Goal: Task Accomplishment & Management: Manage account settings

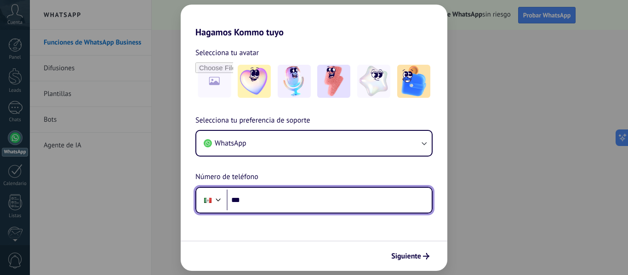
click at [298, 200] on input "***" at bounding box center [329, 200] width 205 height 21
type input "**********"
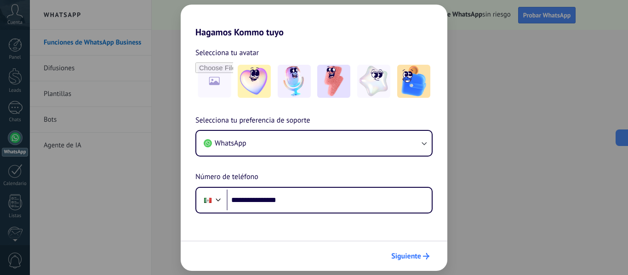
click at [411, 256] on span "Siguiente" at bounding box center [406, 256] width 30 height 6
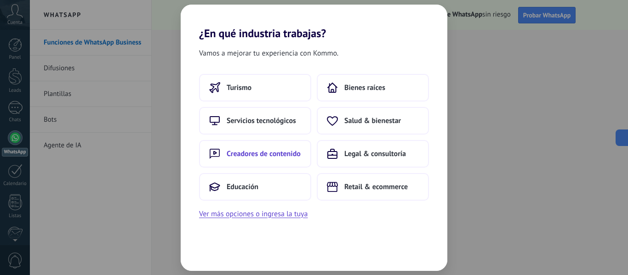
click at [275, 151] on span "Creadores de contenido" at bounding box center [264, 153] width 74 height 9
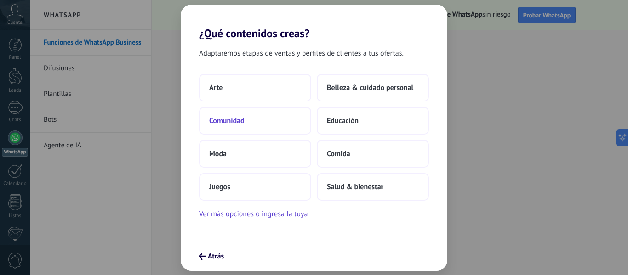
click at [255, 123] on button "Comunidad" at bounding box center [255, 121] width 112 height 28
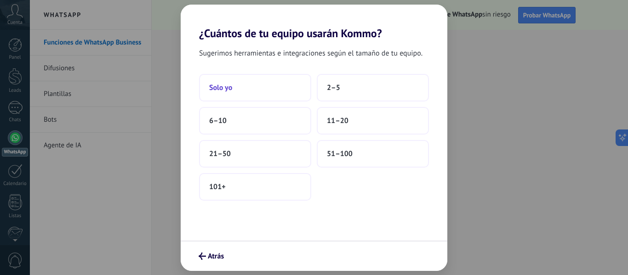
click at [244, 97] on button "Solo yo" at bounding box center [255, 88] width 112 height 28
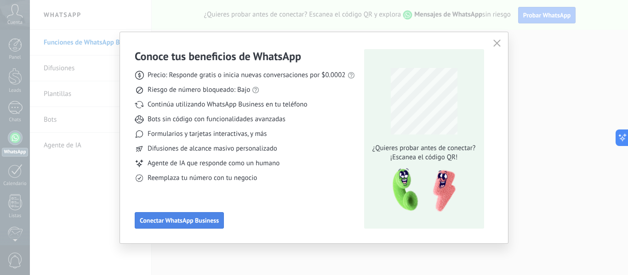
click at [199, 224] on span "Conectar WhatsApp Business" at bounding box center [179, 220] width 79 height 6
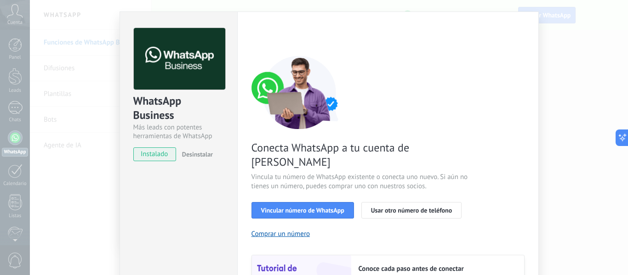
scroll to position [10, 0]
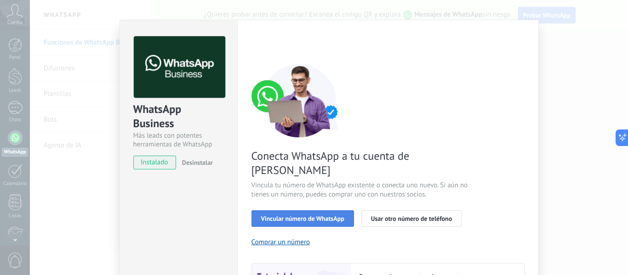
click at [304, 216] on span "Vincular número de WhatsApp" at bounding box center [302, 219] width 83 height 6
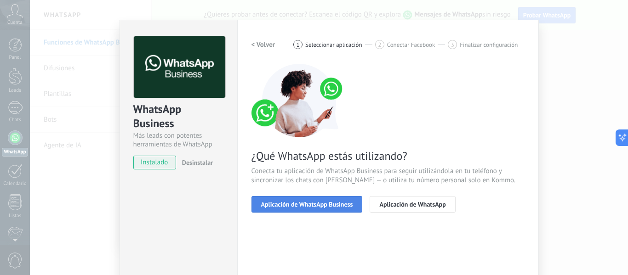
click at [308, 207] on span "Aplicación de WhatsApp Business" at bounding box center [307, 204] width 92 height 6
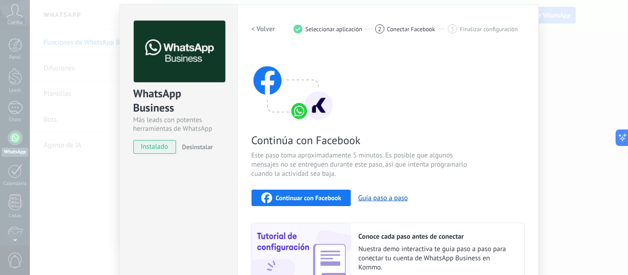
scroll to position [0, 0]
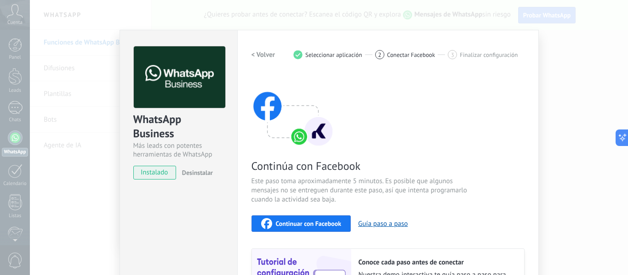
click at [258, 55] on h2 "< Volver" at bounding box center [263, 55] width 24 height 9
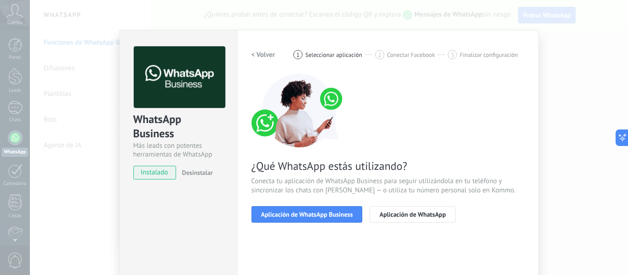
click at [258, 55] on h2 "< Volver" at bounding box center [263, 55] width 24 height 9
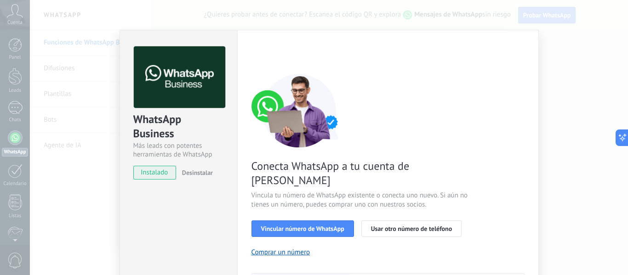
click at [258, 55] on div "< Volver 1 Seleccionar aplicación 2 Conectar Facebook 3 Finalizar configuración" at bounding box center [387, 54] width 273 height 17
click at [583, 96] on div "WhatsApp Business Más leads con potentes herramientas de WhatsApp instalado Des…" at bounding box center [329, 137] width 598 height 275
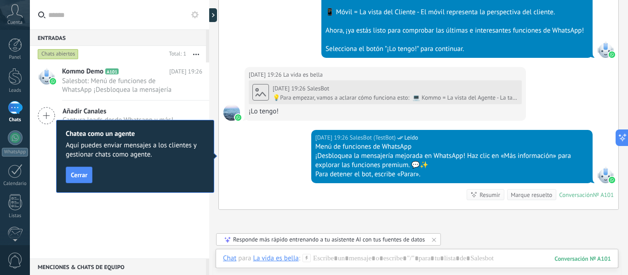
scroll to position [1859, 0]
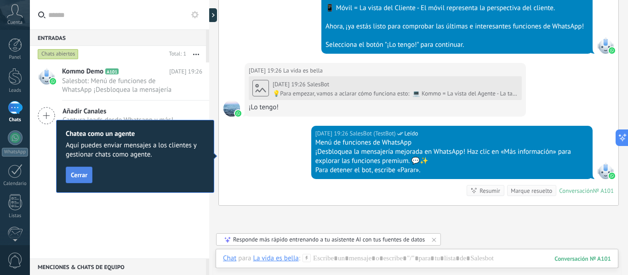
click at [79, 172] on span "Cerrar" at bounding box center [79, 175] width 17 height 6
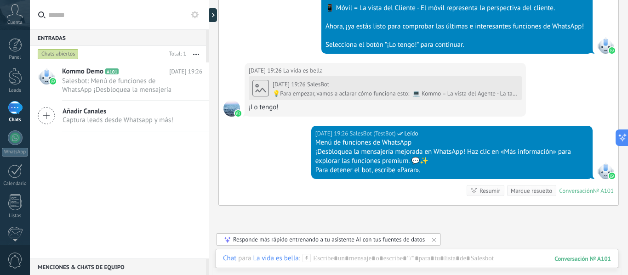
click at [119, 171] on div "Kommo Demo A101 [DATE] 19:26 Salesbot: Menú de funciones de WhatsApp ¡Desbloque…" at bounding box center [119, 160] width 179 height 196
click at [118, 177] on div "Kommo Demo A101 [DATE] 19:26 Salesbot: Menú de funciones de WhatsApp ¡Desbloque…" at bounding box center [119, 160] width 179 height 196
click at [21, 86] on link "Leads" at bounding box center [15, 81] width 30 height 26
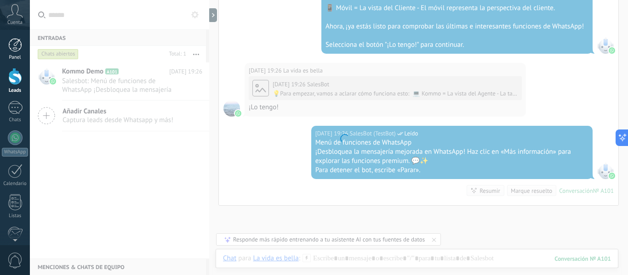
click at [17, 51] on div at bounding box center [15, 45] width 14 height 14
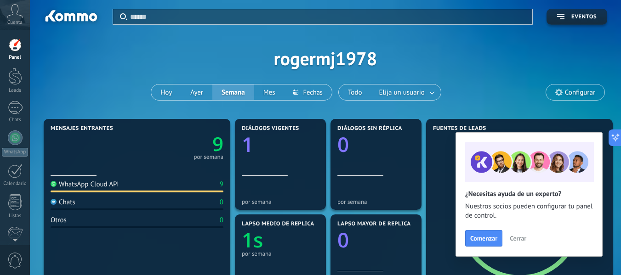
click at [520, 238] on span "Cerrar" at bounding box center [518, 238] width 17 height 6
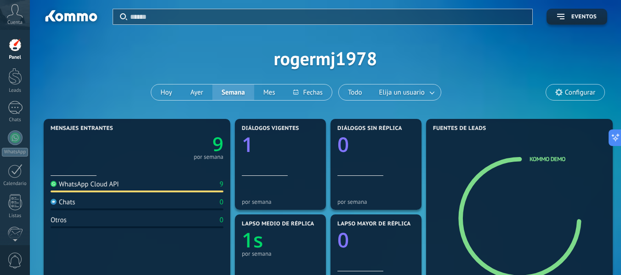
click at [12, 23] on span "Cuenta" at bounding box center [14, 23] width 15 height 6
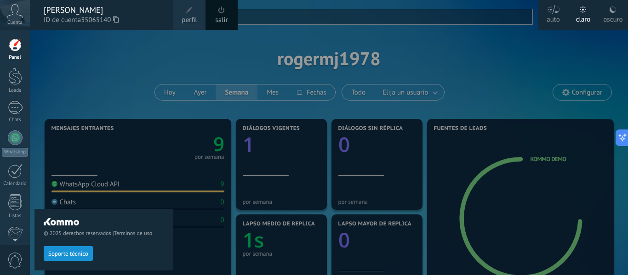
click at [12, 23] on span "Cuenta" at bounding box center [14, 23] width 15 height 6
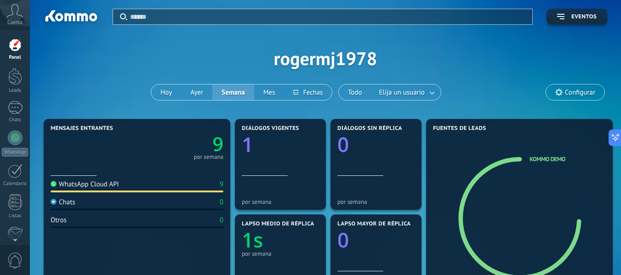
click at [16, 18] on div "Cuenta" at bounding box center [15, 15] width 30 height 30
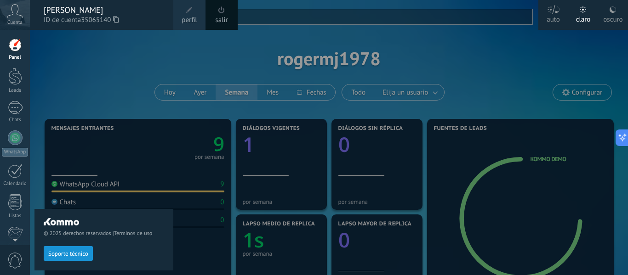
click at [16, 18] on div "Cuenta" at bounding box center [15, 15] width 30 height 30
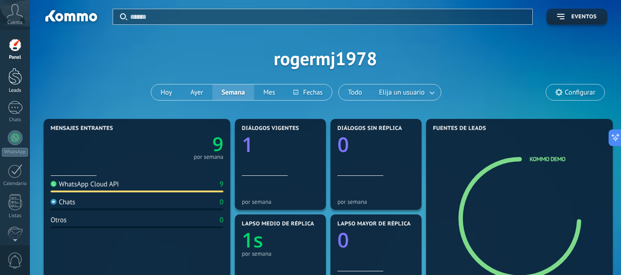
click at [16, 83] on div at bounding box center [15, 76] width 14 height 17
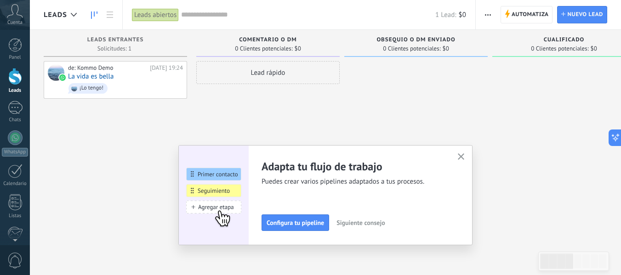
click at [465, 158] on use "button" at bounding box center [461, 156] width 7 height 7
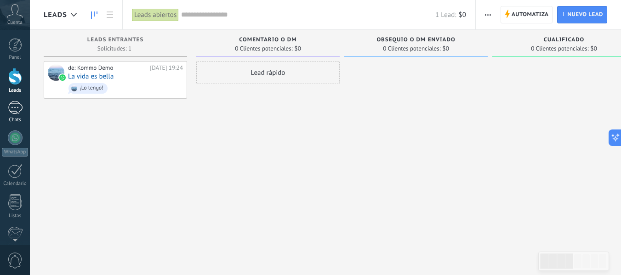
click at [13, 108] on div "1" at bounding box center [15, 107] width 15 height 13
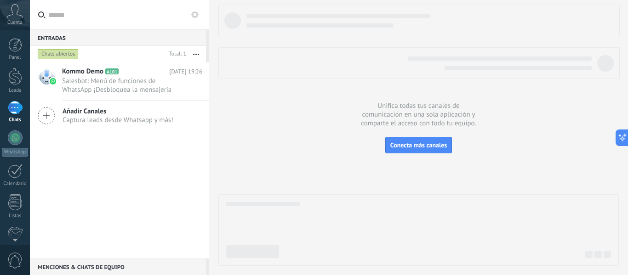
click at [195, 52] on button "button" at bounding box center [196, 54] width 20 height 17
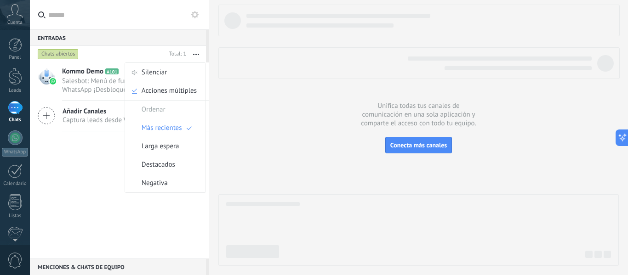
click at [98, 159] on div "Kommo Demo A101 [DATE] 19:26 Salesbot: Menú de funciones de WhatsApp ¡Desbloque…" at bounding box center [119, 160] width 179 height 196
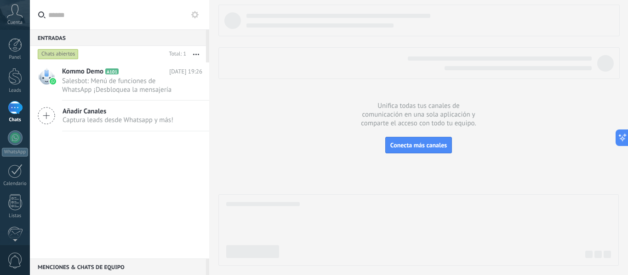
click at [55, 42] on div "Entradas 0" at bounding box center [118, 37] width 176 height 17
click at [17, 19] on div "Cuenta" at bounding box center [15, 15] width 30 height 30
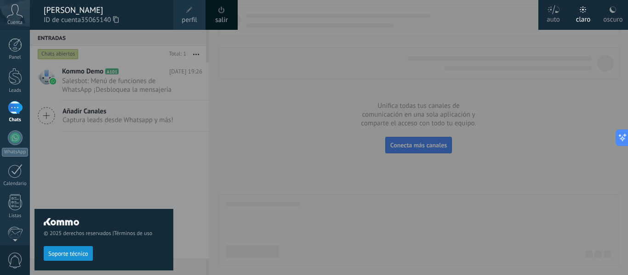
click at [616, 21] on div "oscuro" at bounding box center [612, 18] width 19 height 24
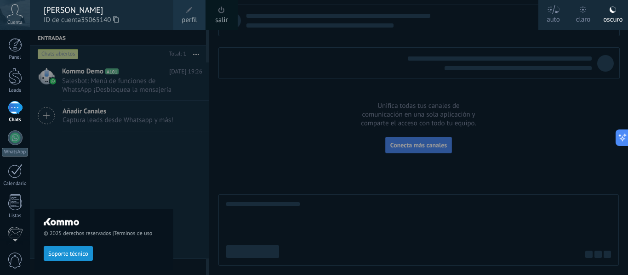
click at [164, 153] on div "© 2025 derechos reservados | Términos de uso Soporte técnico" at bounding box center [103, 152] width 139 height 245
click at [552, 20] on div "auto" at bounding box center [552, 18] width 13 height 24
click at [195, 20] on span "perfil" at bounding box center [189, 20] width 15 height 10
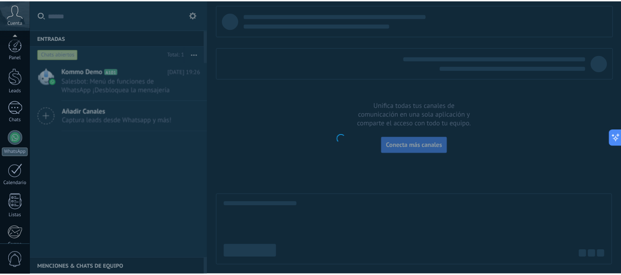
scroll to position [107, 0]
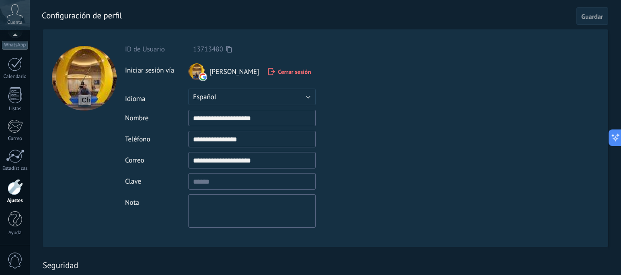
click at [590, 18] on span "Guardar" at bounding box center [592, 16] width 22 height 6
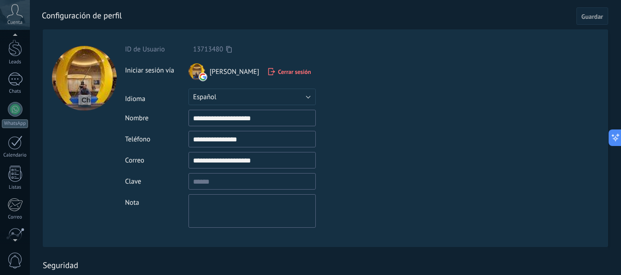
scroll to position [0, 0]
click at [15, 48] on div at bounding box center [15, 45] width 14 height 14
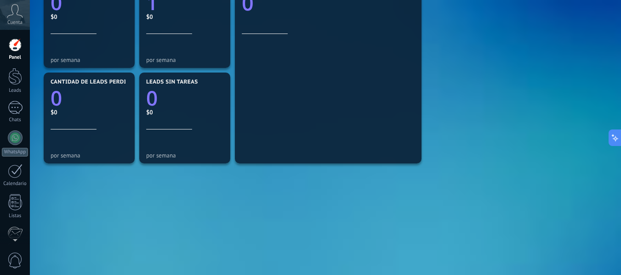
scroll to position [340, 0]
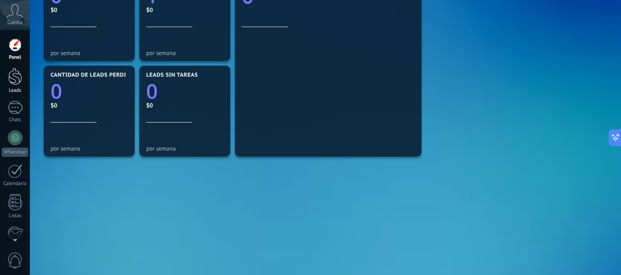
click at [15, 78] on div at bounding box center [15, 76] width 14 height 17
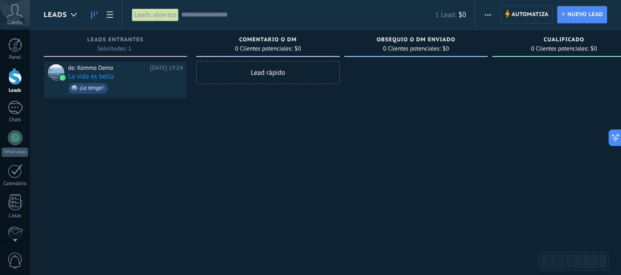
click at [268, 169] on div "Lead rápido" at bounding box center [267, 138] width 143 height 155
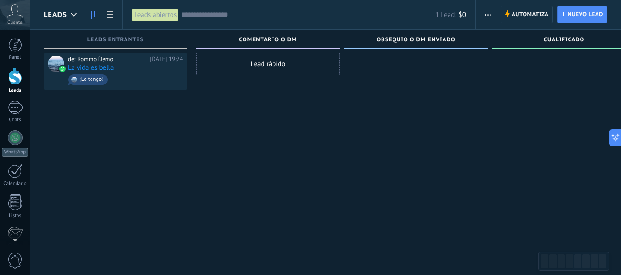
scroll to position [16, 0]
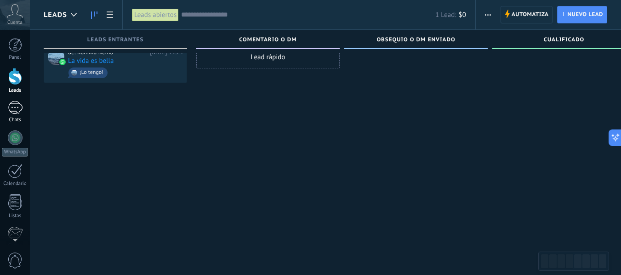
click at [17, 117] on link "1 Chats" at bounding box center [15, 112] width 30 height 22
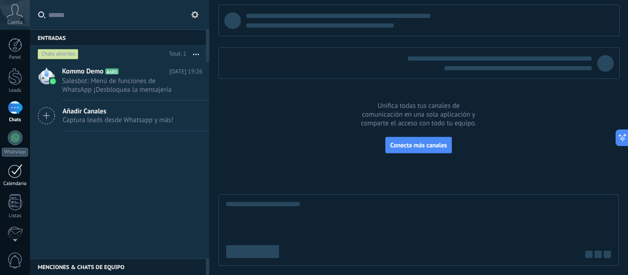
click at [21, 176] on div at bounding box center [15, 171] width 15 height 14
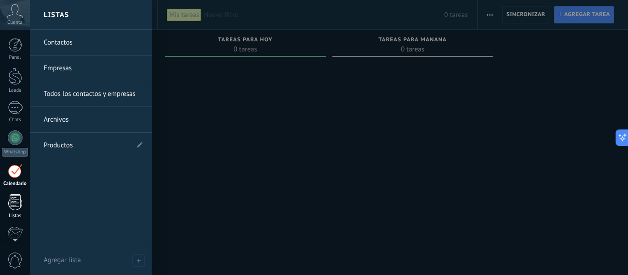
click at [19, 203] on div at bounding box center [15, 202] width 14 height 16
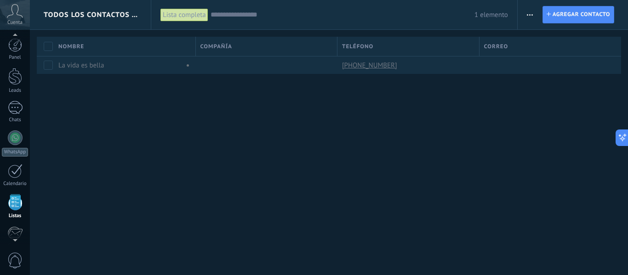
scroll to position [57, 0]
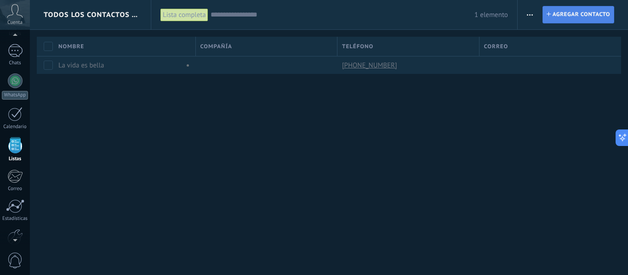
click at [585, 12] on span "Agregar contacto" at bounding box center [580, 14] width 57 height 17
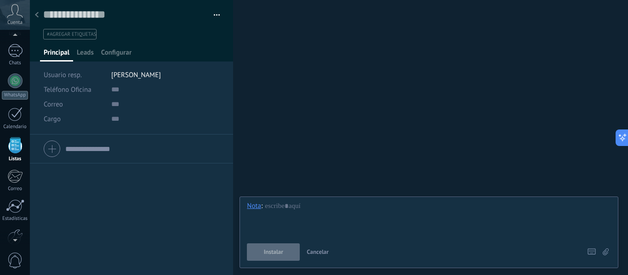
click at [105, 151] on input "text" at bounding box center [142, 149] width 154 height 15
click at [53, 145] on div at bounding box center [132, 148] width 176 height 23
click at [54, 153] on div at bounding box center [132, 148] width 176 height 23
click at [75, 76] on span "Usuario resp." at bounding box center [63, 75] width 38 height 9
click at [79, 91] on span "Teléfono Oficina" at bounding box center [68, 89] width 48 height 9
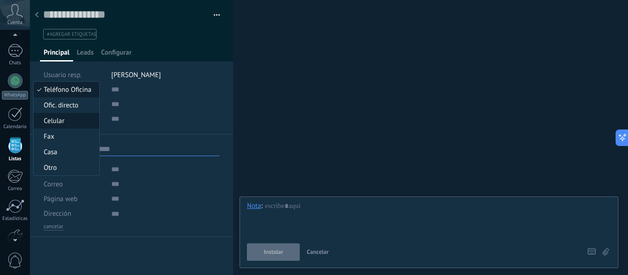
click at [71, 123] on span "Celular" at bounding box center [65, 121] width 63 height 9
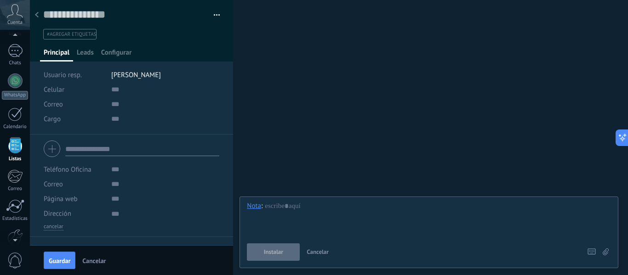
click at [215, 14] on button "button" at bounding box center [213, 15] width 13 height 14
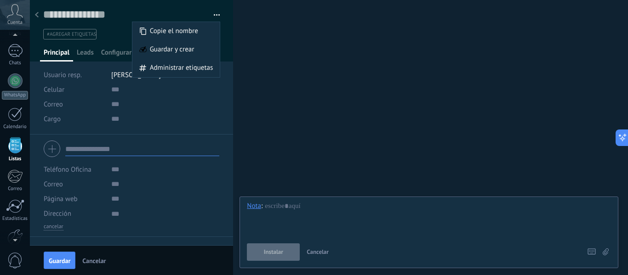
click at [98, 257] on button "Cancelar" at bounding box center [94, 260] width 31 height 15
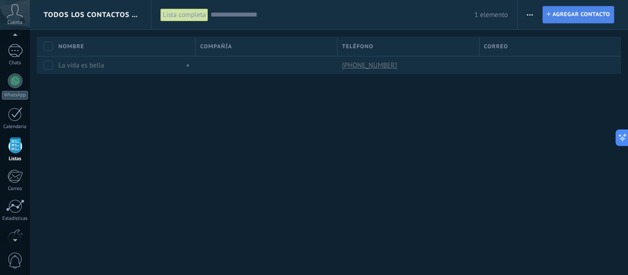
click at [581, 19] on span "Agregar contacto" at bounding box center [580, 14] width 57 height 17
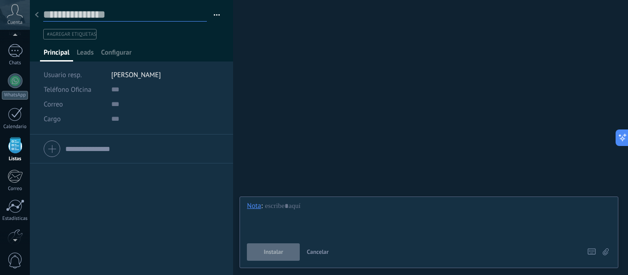
click at [106, 13] on input "text" at bounding box center [125, 15] width 164 height 14
type input "*****"
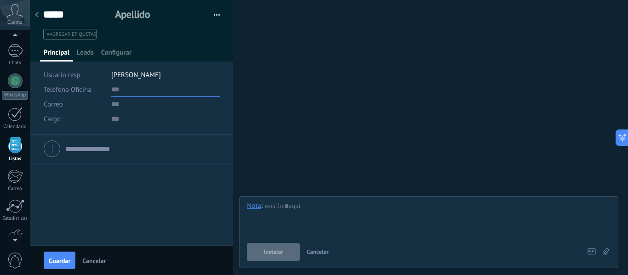
click at [115, 94] on input "text" at bounding box center [165, 89] width 108 height 15
type input "**********"
click at [86, 91] on span "Teléfono Oficina" at bounding box center [68, 89] width 48 height 9
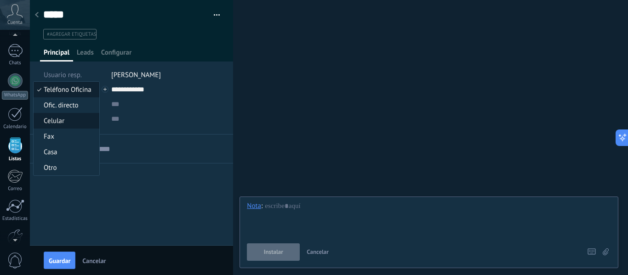
click at [57, 125] on span "Celular" at bounding box center [65, 121] width 63 height 9
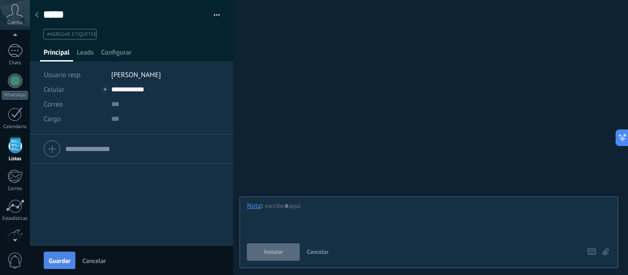
click at [69, 260] on span "Guardar" at bounding box center [60, 261] width 22 height 6
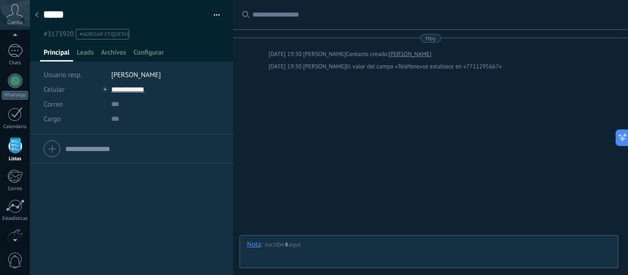
click at [346, 146] on div "Buscar Carga más [DATE] [DATE] 19:30 [PERSON_NAME] Contacto creado: [PERSON_NAM…" at bounding box center [430, 137] width 395 height 275
click at [8, 81] on div at bounding box center [15, 81] width 15 height 15
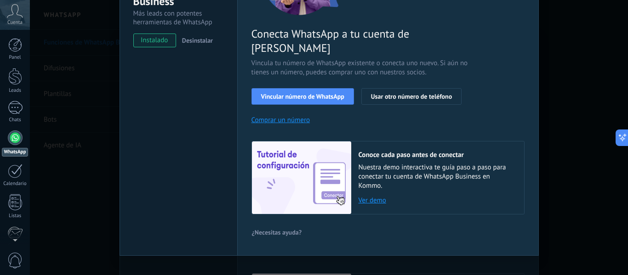
scroll to position [133, 0]
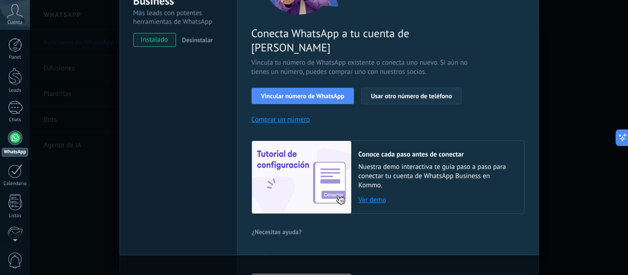
click at [394, 93] on span "Usar otro número de teléfono" at bounding box center [411, 96] width 81 height 6
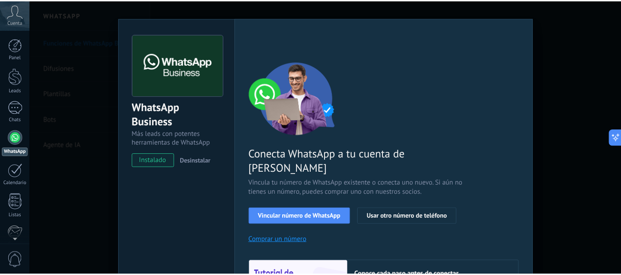
scroll to position [0, 0]
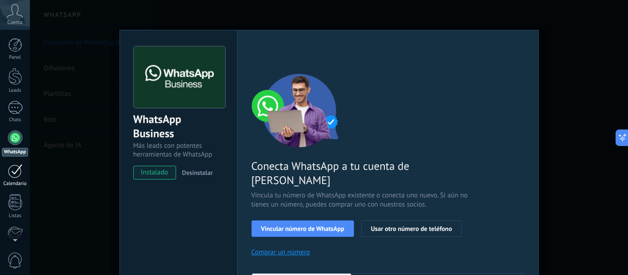
click at [16, 173] on div at bounding box center [15, 171] width 15 height 14
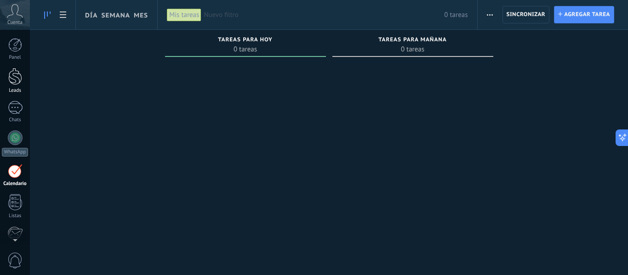
click at [18, 85] on link "Leads" at bounding box center [15, 81] width 30 height 26
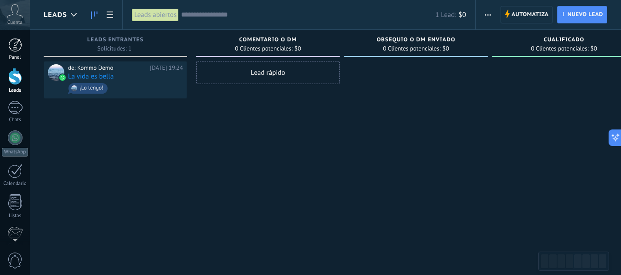
click at [17, 54] on link "Panel" at bounding box center [15, 49] width 30 height 23
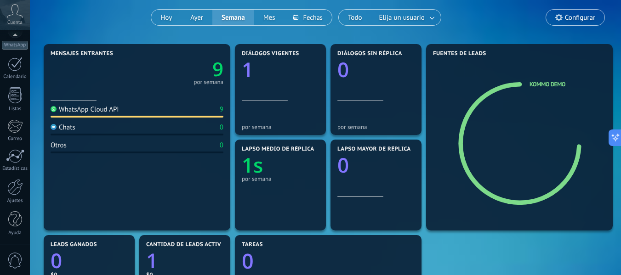
scroll to position [77, 0]
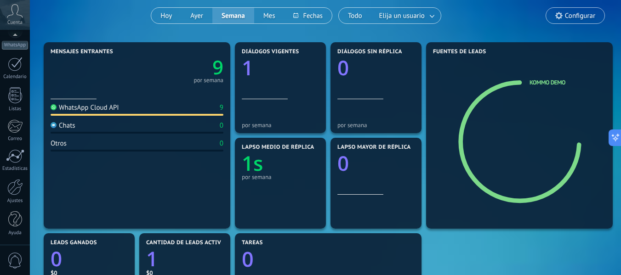
click at [16, 261] on span "0" at bounding box center [15, 261] width 16 height 16
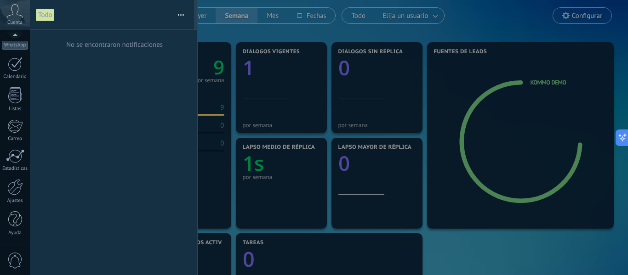
click at [16, 261] on span "0" at bounding box center [15, 261] width 16 height 16
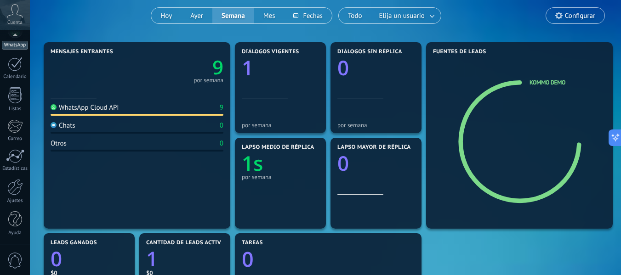
click at [14, 48] on div "WhatsApp" at bounding box center [15, 45] width 26 height 9
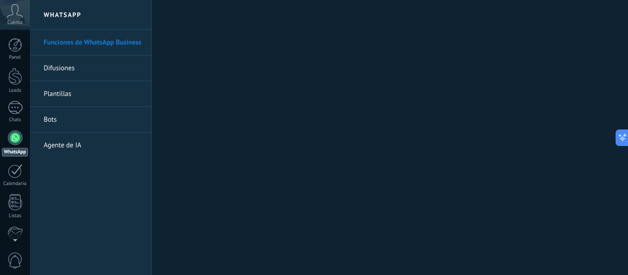
click at [68, 64] on link "Difusiones" at bounding box center [93, 69] width 98 height 26
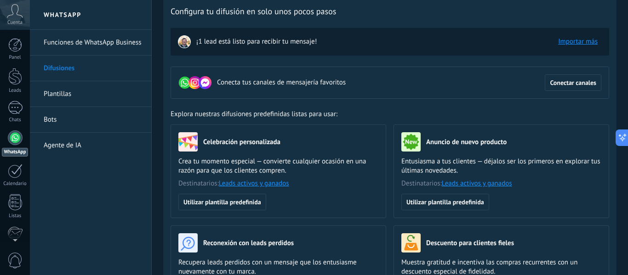
scroll to position [46, 0]
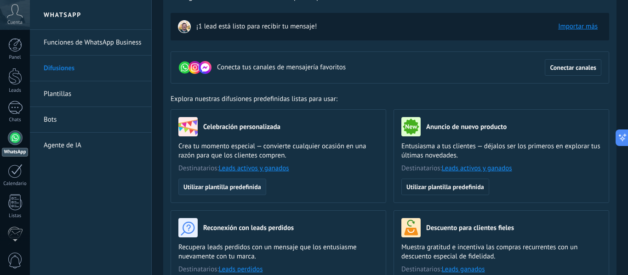
click at [236, 188] on span "Utilizar plantilla predefinida" at bounding box center [222, 187] width 78 height 6
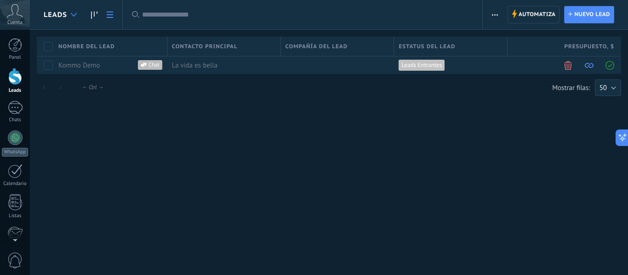
click at [72, 14] on icon at bounding box center [74, 15] width 6 height 4
click at [13, 15] on icon at bounding box center [15, 11] width 16 height 14
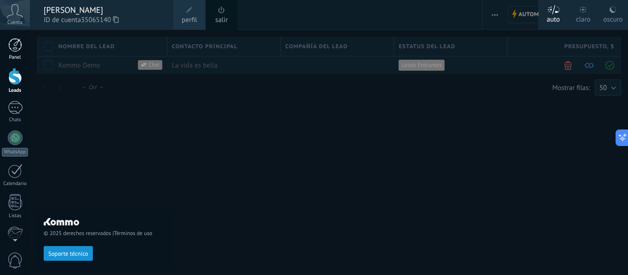
click at [19, 44] on div at bounding box center [15, 45] width 14 height 14
